Goal: Check status: Check status

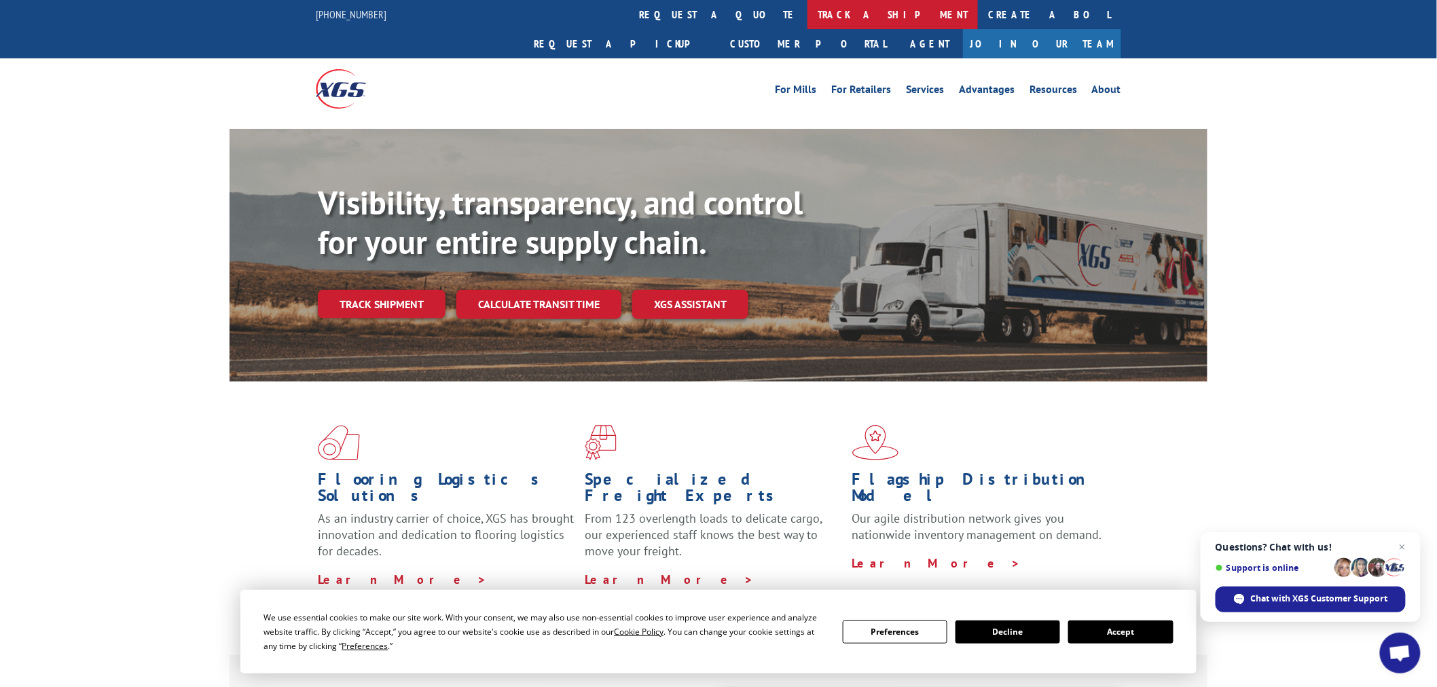
click at [807, 23] on link "track a shipment" at bounding box center [892, 14] width 170 height 29
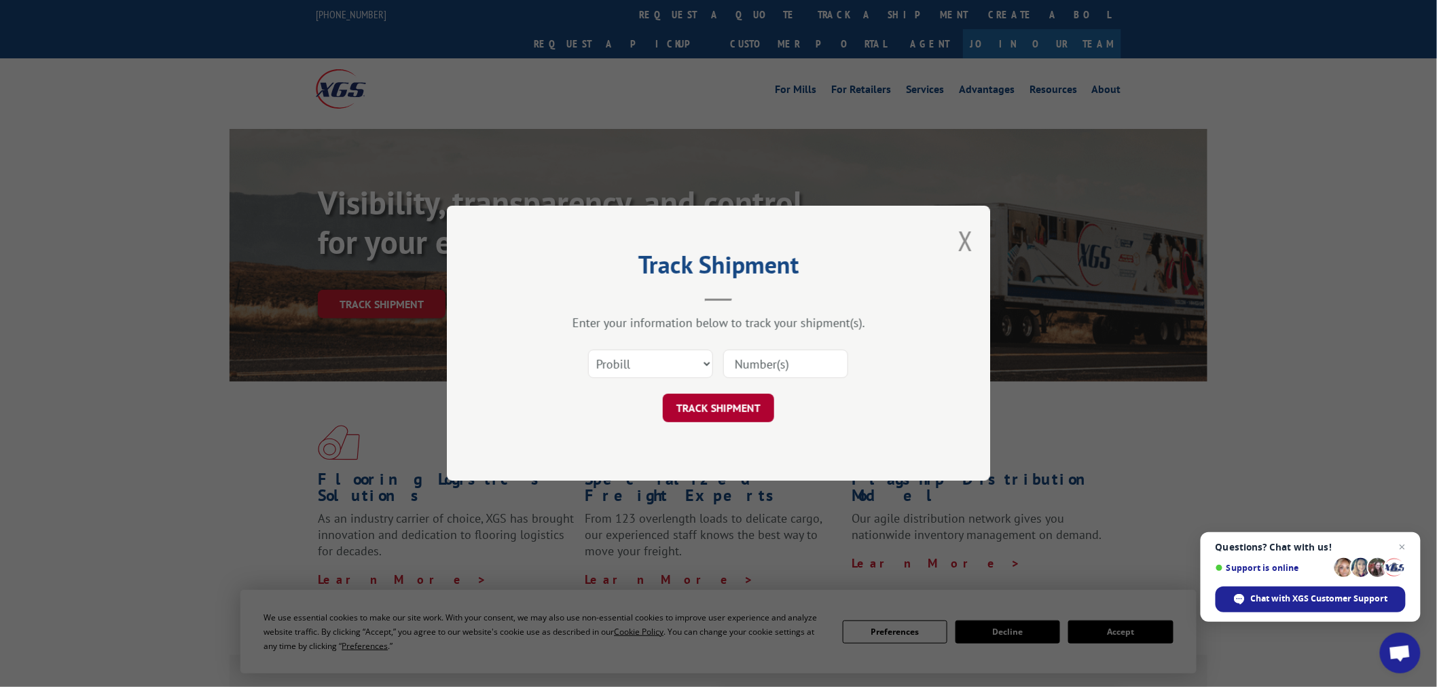
drag, startPoint x: 751, startPoint y: 359, endPoint x: 736, endPoint y: 409, distance: 53.1
click at [752, 364] on input at bounding box center [785, 364] width 125 height 29
paste input "17229134"
type input "17229134"
click at [732, 416] on button "TRACK SHIPMENT" at bounding box center [718, 409] width 111 height 29
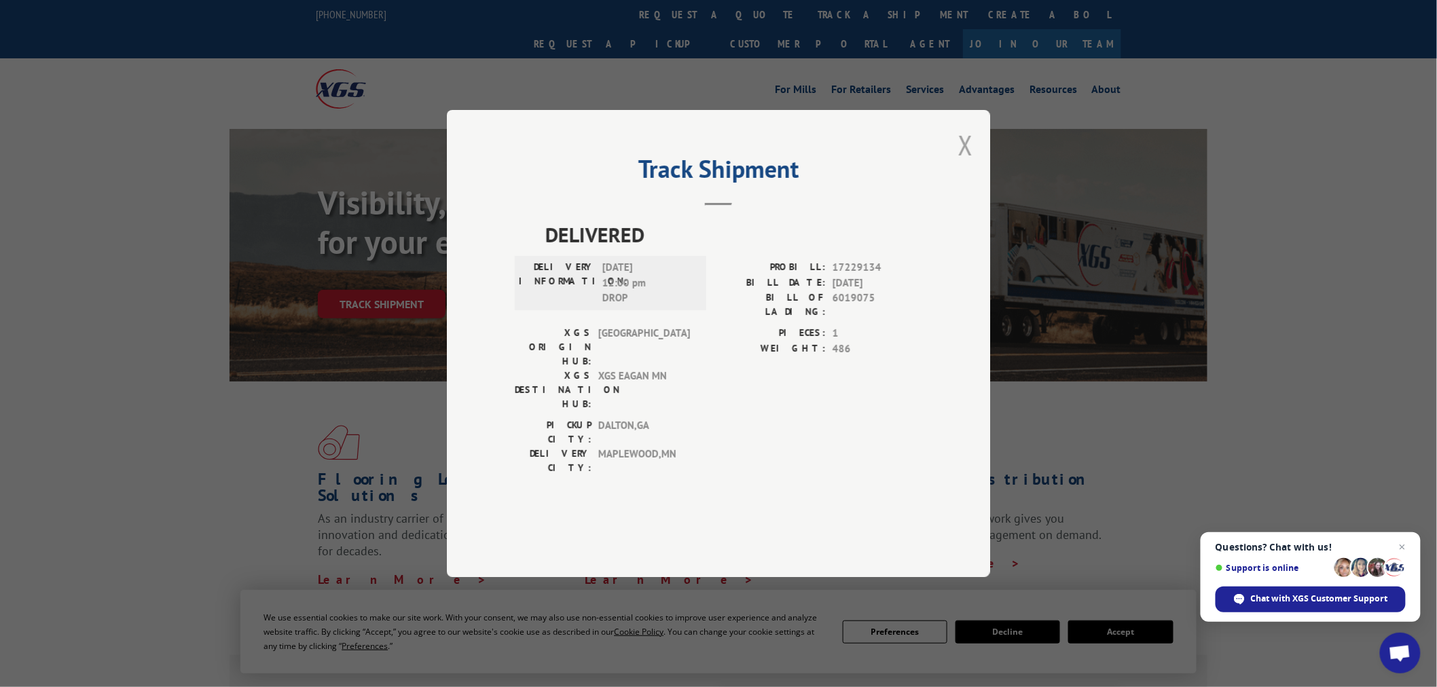
click at [967, 163] on button "Close modal" at bounding box center [965, 145] width 15 height 36
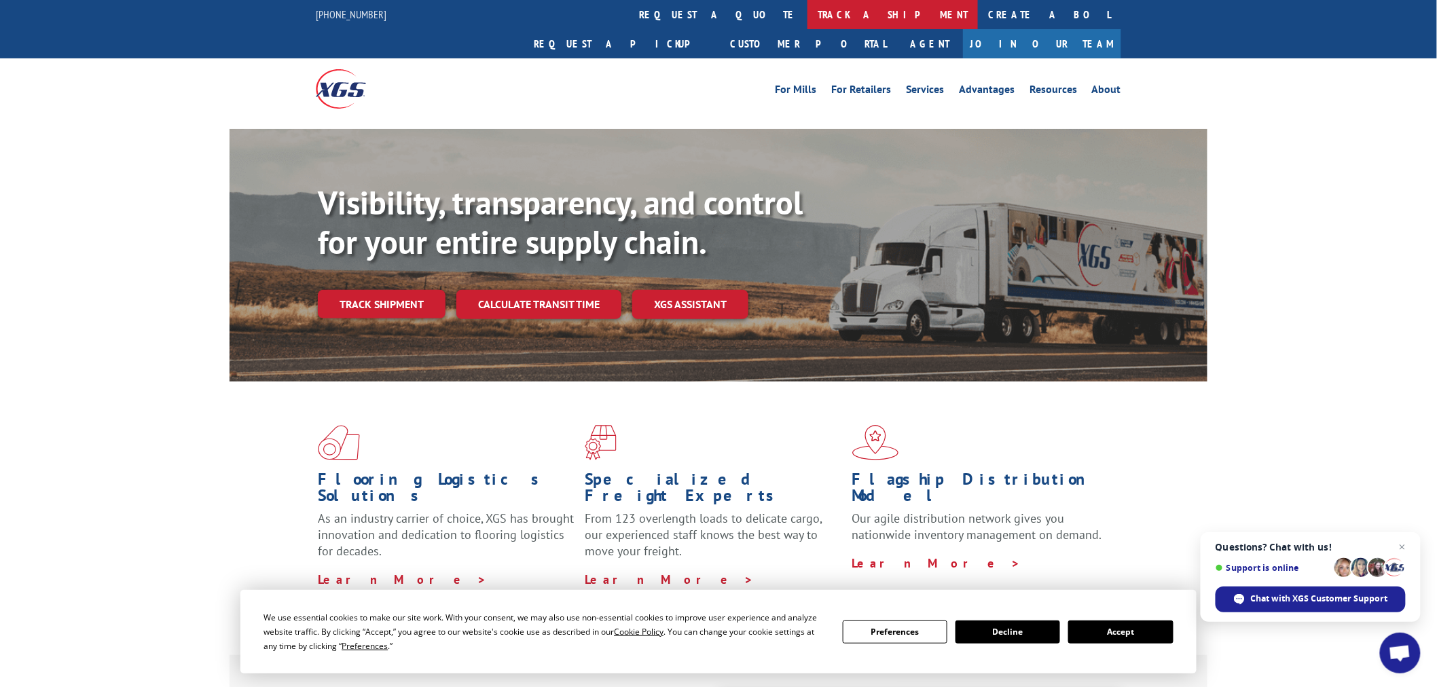
click at [807, 14] on link "track a shipment" at bounding box center [892, 14] width 170 height 29
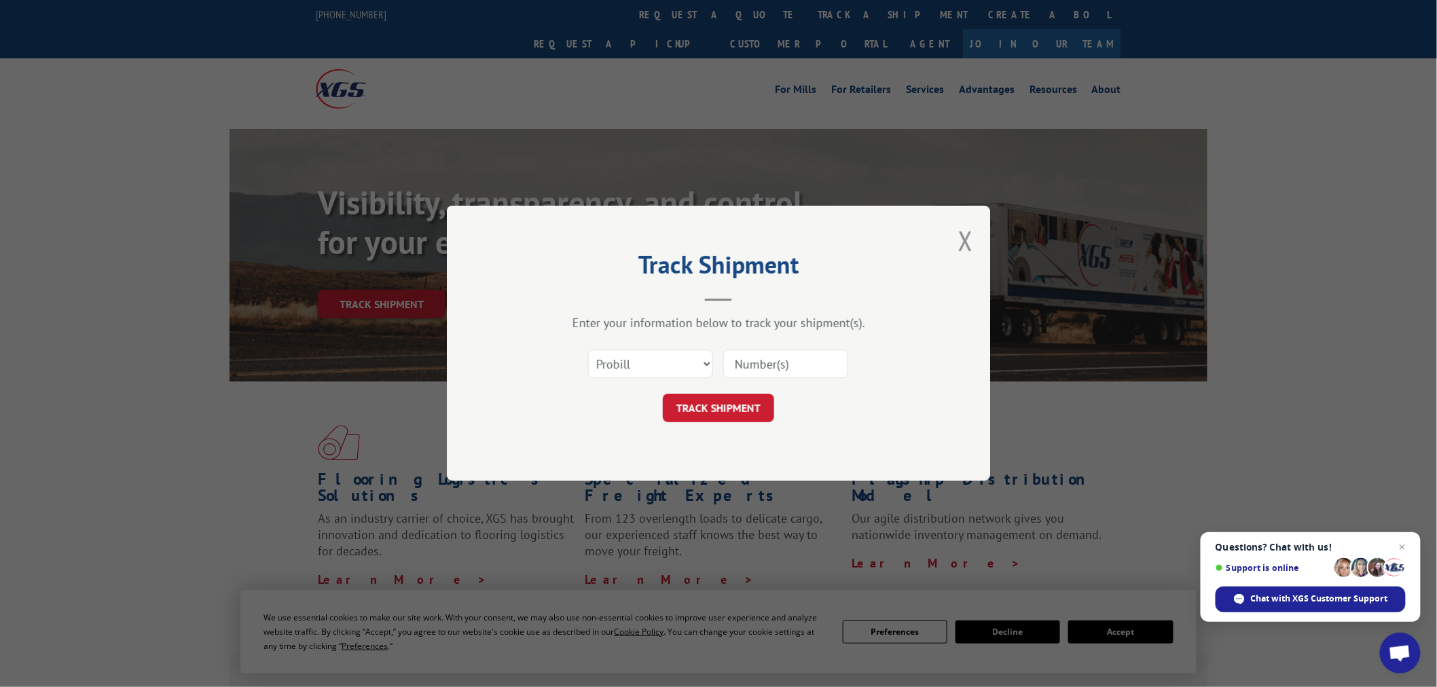
click at [820, 361] on input at bounding box center [785, 364] width 125 height 29
paste input "17470673"
type input "17470673"
click at [723, 405] on button "TRACK SHIPMENT" at bounding box center [718, 409] width 111 height 29
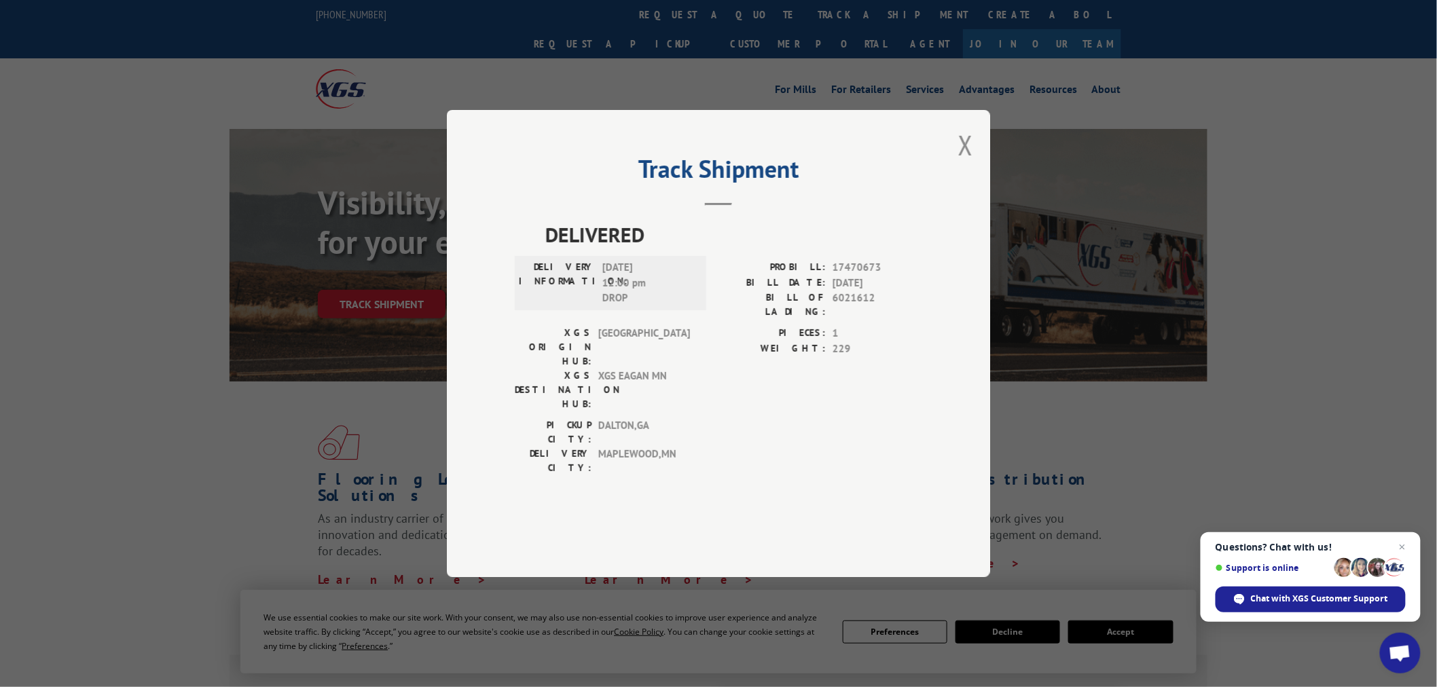
click at [955, 172] on div "Track Shipment DELIVERED DELIVERY INFORMATION: [DATE] 12:00 pm DROP PROBILL: 17…" at bounding box center [718, 343] width 543 height 467
click at [956, 184] on div "Track Shipment DELIVERED DELIVERY INFORMATION: [DATE] 12:00 pm DROP PROBILL: 17…" at bounding box center [718, 343] width 543 height 467
click at [966, 163] on button "Close modal" at bounding box center [965, 145] width 15 height 36
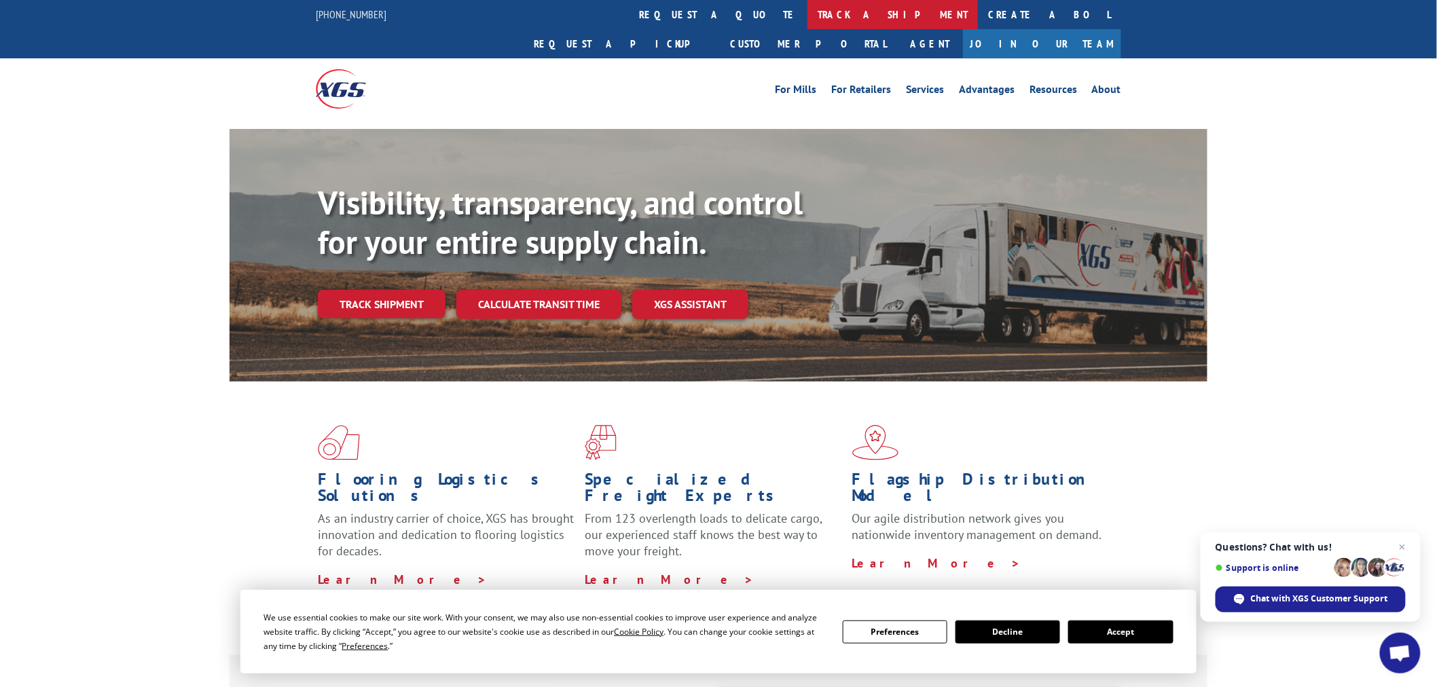
click at [807, 3] on link "track a shipment" at bounding box center [892, 14] width 170 height 29
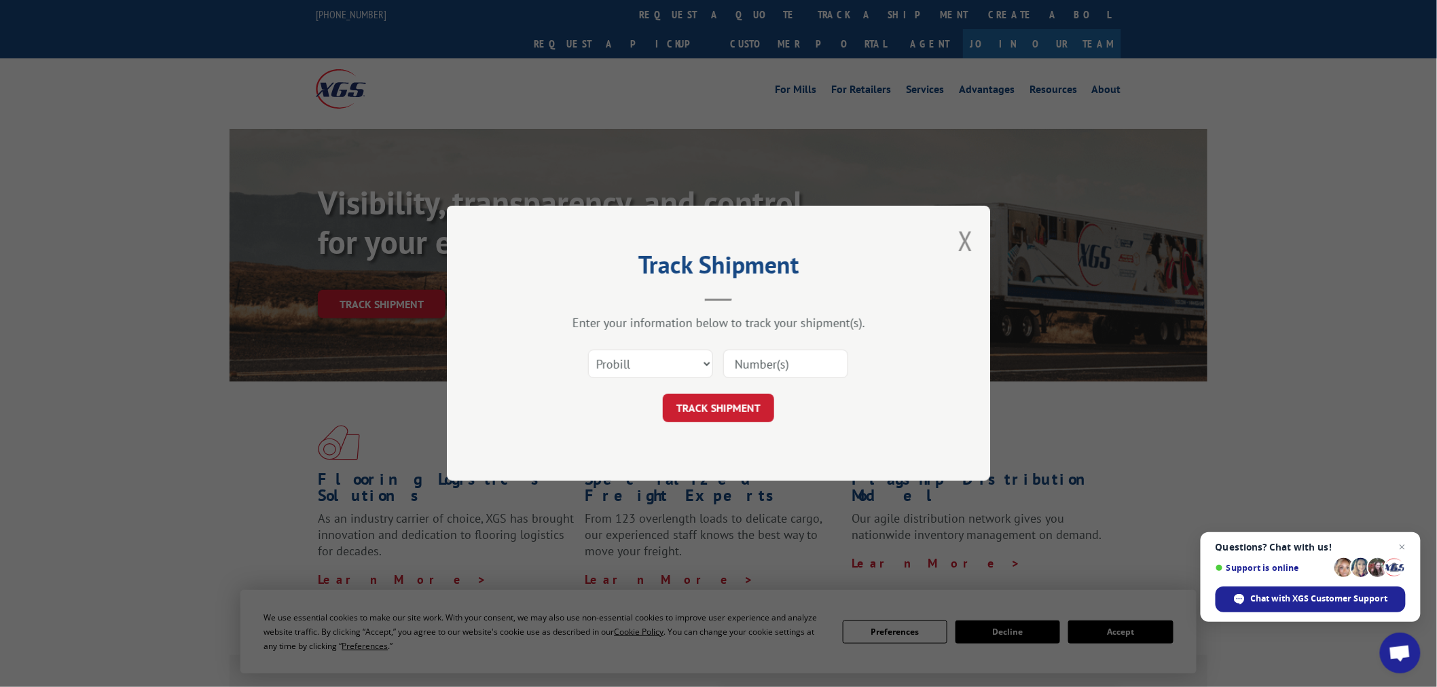
click at [805, 371] on input at bounding box center [785, 364] width 125 height 29
paste input "17229134"
type input "17229134"
click at [742, 397] on button "TRACK SHIPMENT" at bounding box center [718, 409] width 111 height 29
